Goal: Task Accomplishment & Management: Manage account settings

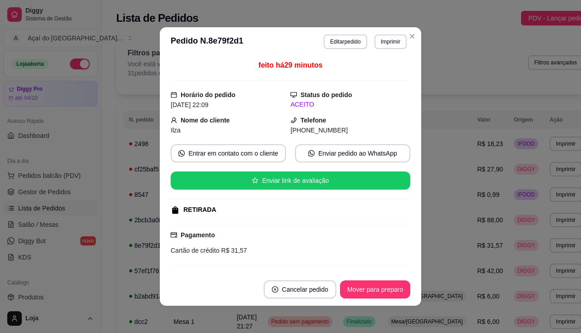
scroll to position [93, 0]
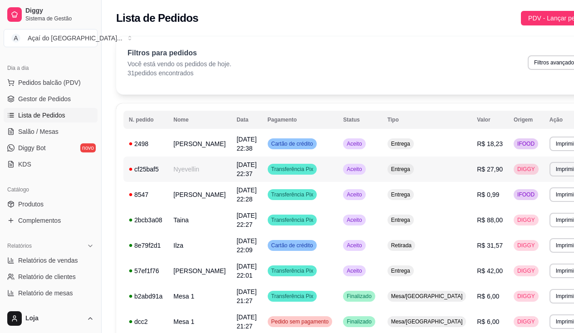
click at [173, 165] on td "Nyevellin" at bounding box center [199, 169] width 63 height 25
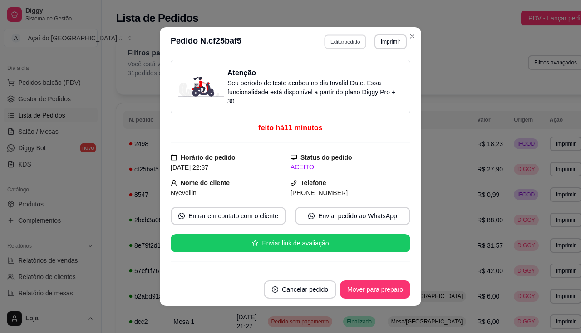
click at [332, 39] on button "Editar pedido" at bounding box center [346, 42] width 42 height 14
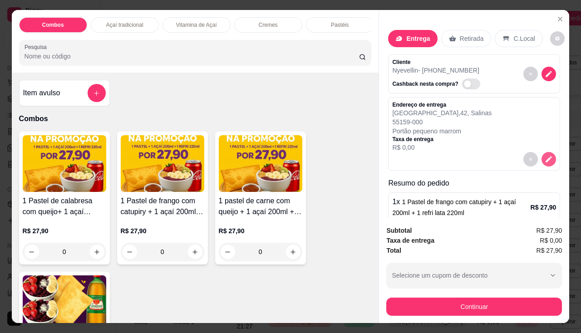
click at [545, 159] on icon "decrease-product-quantity" at bounding box center [549, 159] width 8 height 8
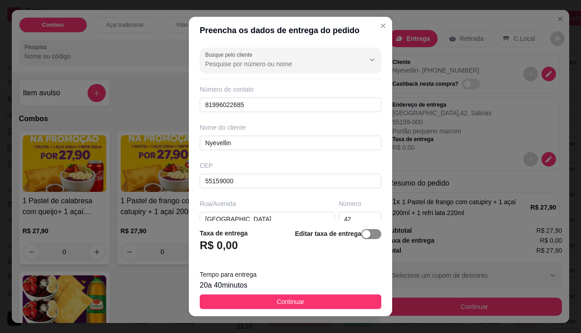
click at [370, 238] on span "button" at bounding box center [371, 234] width 20 height 10
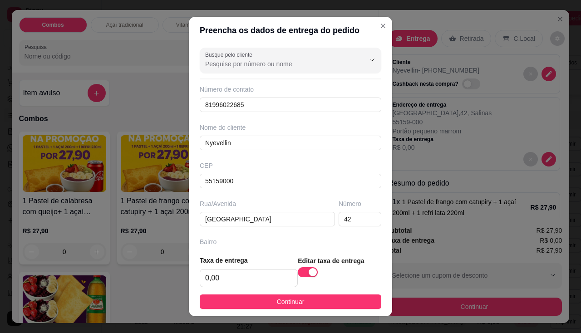
click at [230, 288] on footer "Taxa de entrega 0,00 Editar taxa de entrega Continuar" at bounding box center [290, 282] width 203 height 68
click at [230, 278] on input "0,00" at bounding box center [248, 278] width 97 height 17
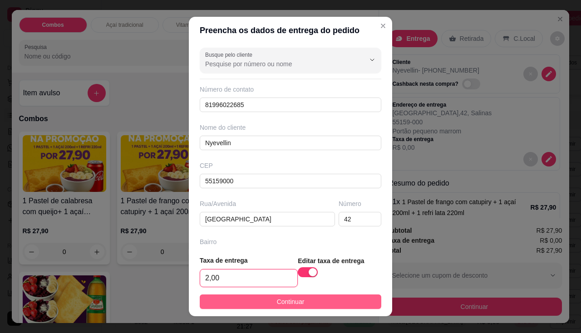
type input "2,00"
click at [251, 296] on button "Continuar" at bounding box center [291, 302] width 182 height 15
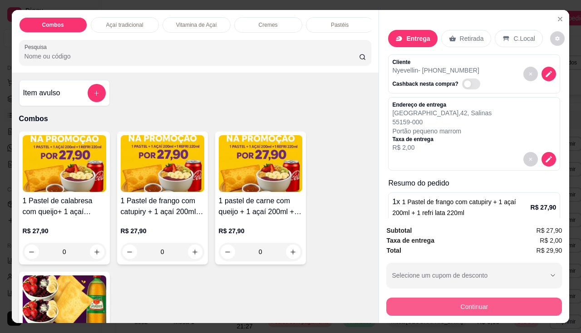
click at [409, 299] on button "Continuar" at bounding box center [474, 307] width 176 height 18
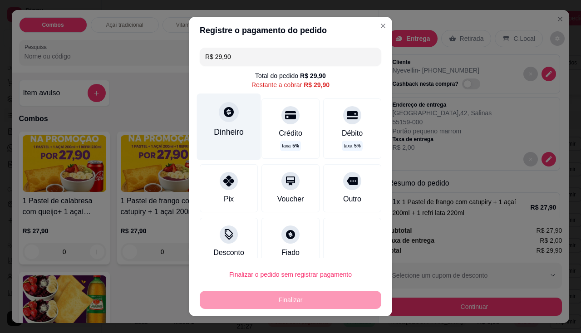
click at [229, 131] on div "Dinheiro" at bounding box center [229, 132] width 30 height 12
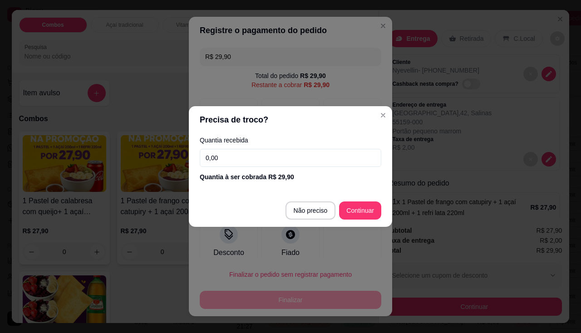
click at [246, 162] on input "0,00" at bounding box center [291, 158] width 182 height 18
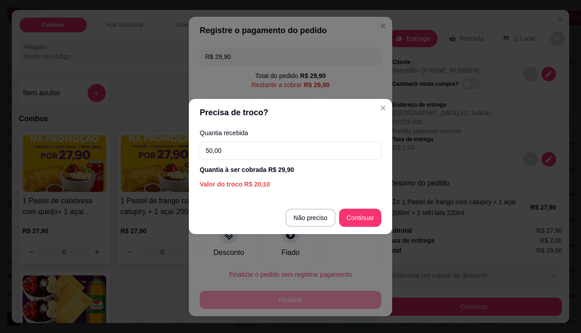
type input "50,00"
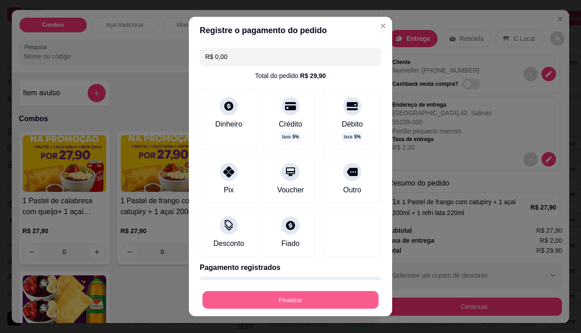
click at [264, 299] on button "Finalizar" at bounding box center [290, 300] width 176 height 18
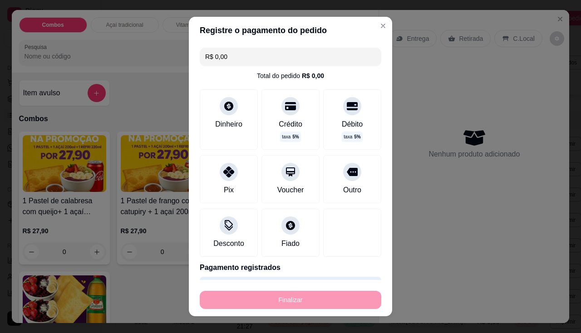
type input "-R$ 29,90"
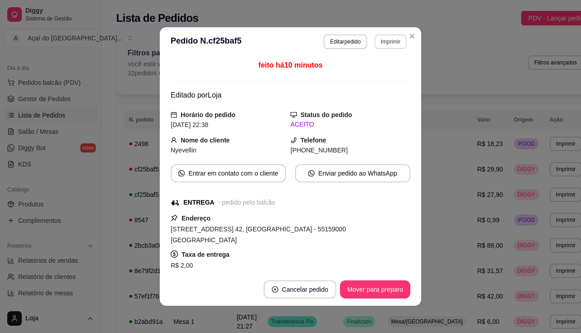
click at [381, 45] on button "Imprimir" at bounding box center [391, 42] width 32 height 15
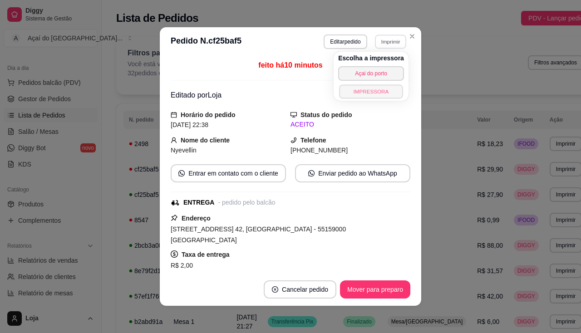
click at [375, 89] on button "IMPRESSORA" at bounding box center [371, 91] width 64 height 14
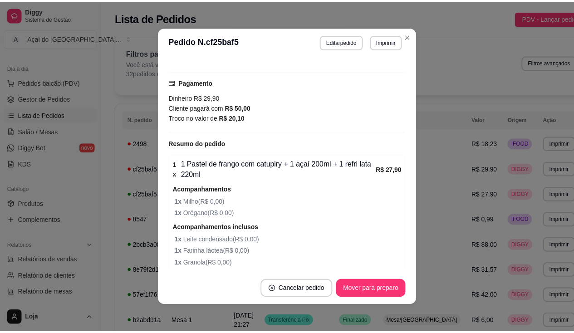
scroll to position [305, 0]
